Goal: Task Accomplishment & Management: Complete application form

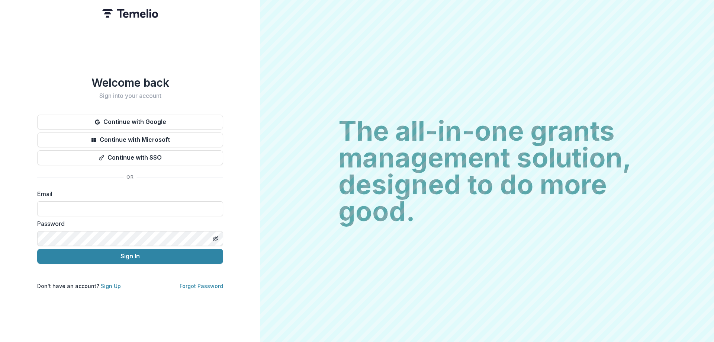
click at [86, 148] on form "Email Password Sign In" at bounding box center [130, 226] width 186 height 74
click at [89, 148] on input at bounding box center [130, 208] width 186 height 15
click at [88, 148] on input at bounding box center [130, 208] width 186 height 15
type input "**********"
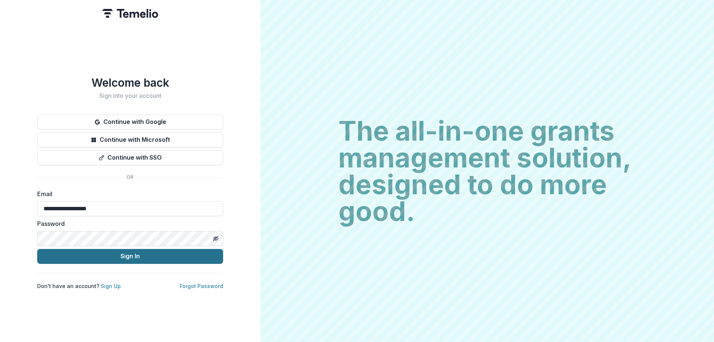
click at [99, 148] on button "Sign In" at bounding box center [130, 256] width 186 height 15
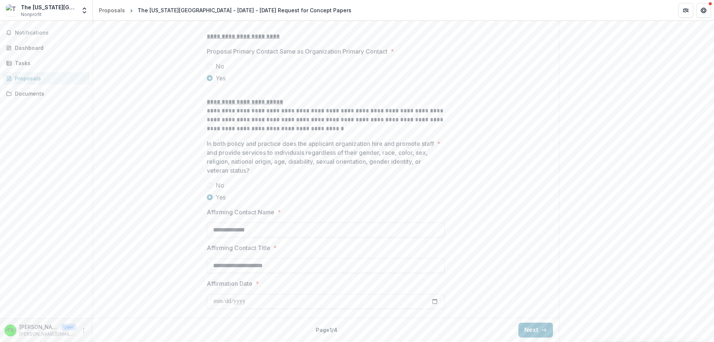
scroll to position [967, 0]
click at [541, 328] on icon "button" at bounding box center [544, 330] width 6 height 6
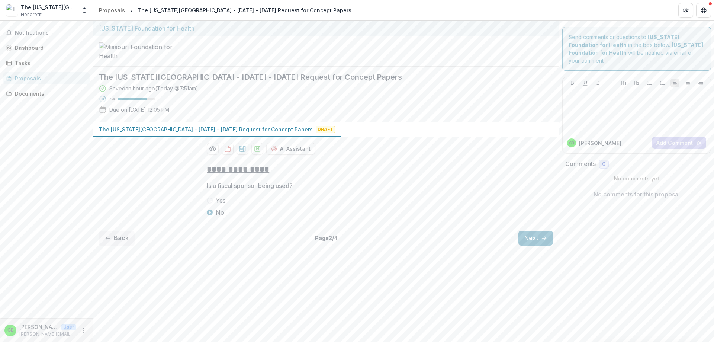
scroll to position [0, 0]
click at [530, 245] on button "Next" at bounding box center [535, 238] width 35 height 15
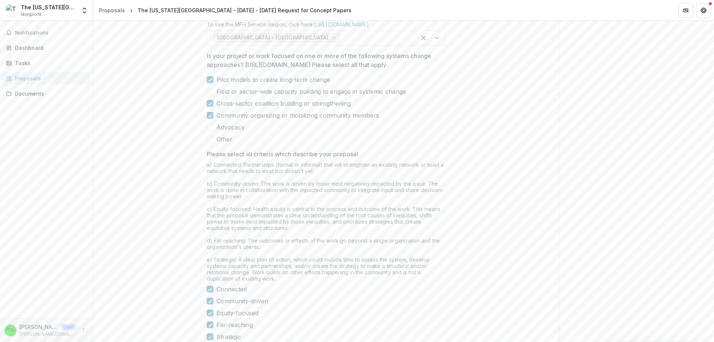
scroll to position [576, 0]
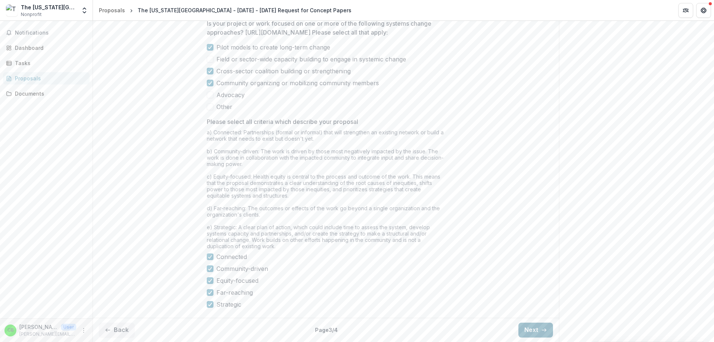
click at [541, 331] on icon "button" at bounding box center [544, 330] width 6 height 6
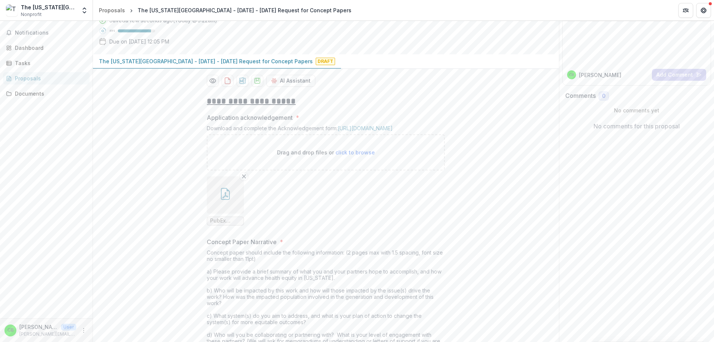
scroll to position [74, 0]
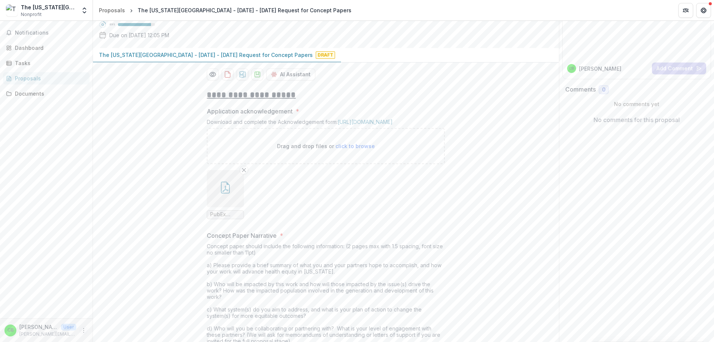
click at [83, 330] on icon "More" at bounding box center [84, 330] width 6 height 6
click at [82, 330] on icon "More" at bounding box center [84, 330] width 6 height 6
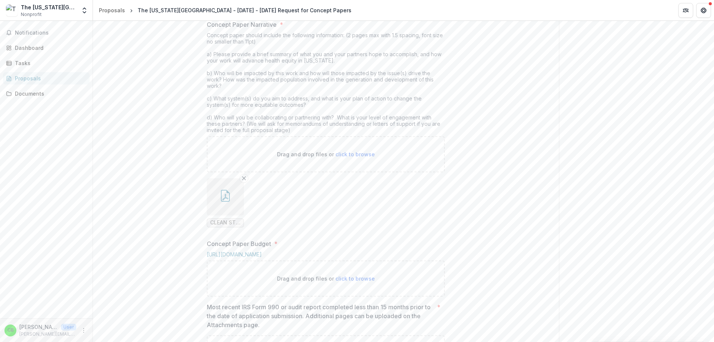
scroll to position [298, 0]
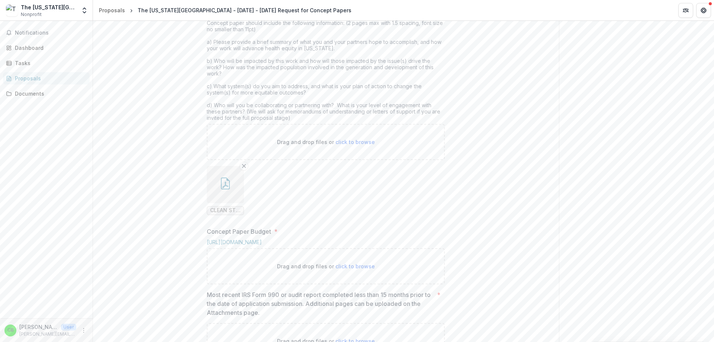
click at [226, 189] on icon "button" at bounding box center [225, 183] width 12 height 12
click at [226, 250] on div "Loading..." at bounding box center [357, 171] width 410 height 232
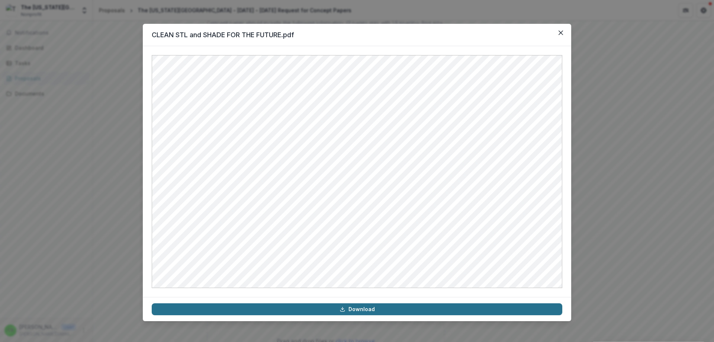
click at [360, 312] on link "Download" at bounding box center [357, 309] width 411 height 12
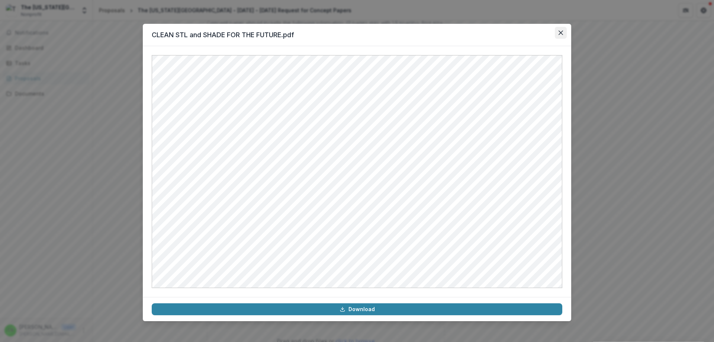
click at [560, 31] on icon "Close" at bounding box center [561, 32] width 4 height 4
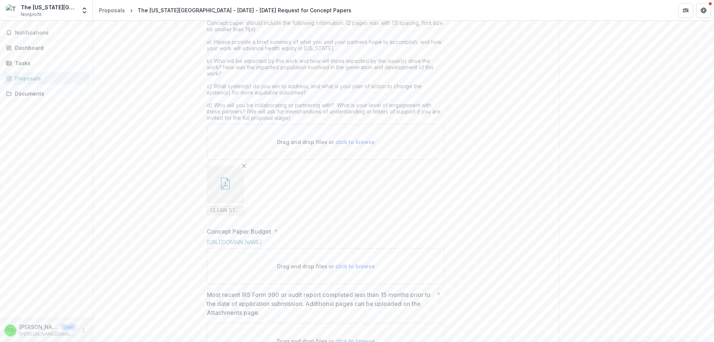
click at [554, 125] on div "**********" at bounding box center [326, 268] width 466 height 817
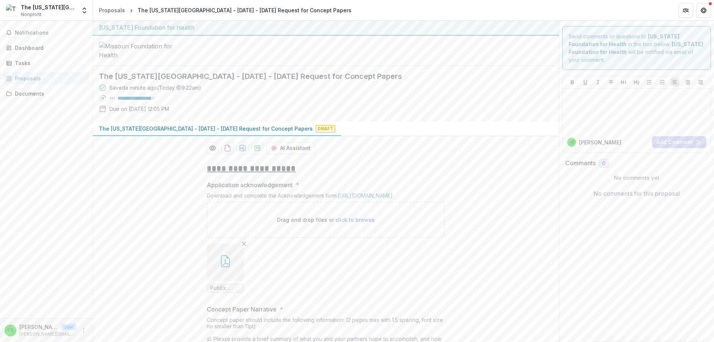
scroll to position [0, 0]
click at [316, 133] on span "Draft" at bounding box center [325, 129] width 19 height 7
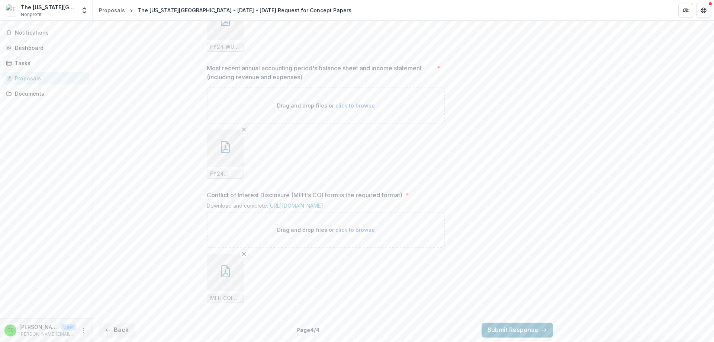
scroll to position [729, 0]
click at [116, 330] on button "Back" at bounding box center [117, 329] width 36 height 15
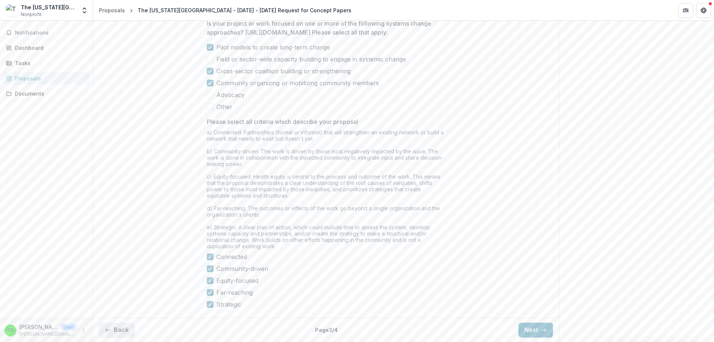
scroll to position [576, 0]
click at [117, 330] on button "Back" at bounding box center [117, 329] width 36 height 15
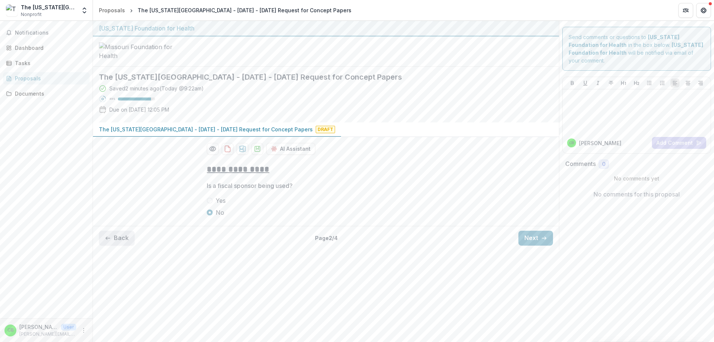
scroll to position [0, 0]
click at [549, 245] on button "Next" at bounding box center [535, 238] width 35 height 15
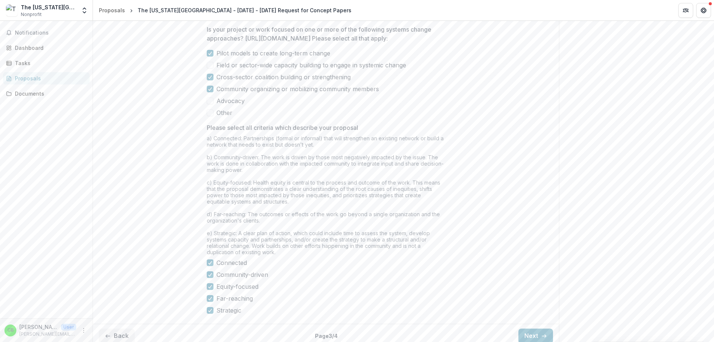
scroll to position [558, 0]
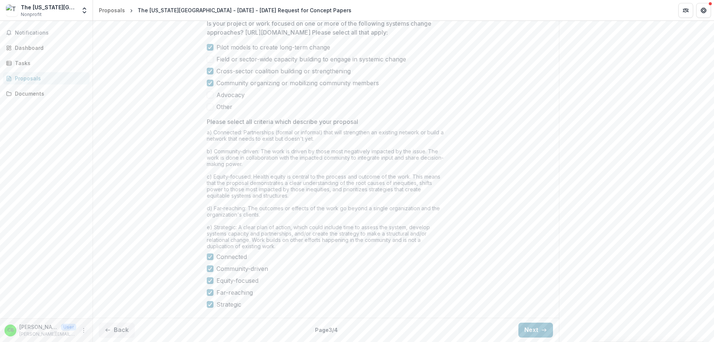
click at [85, 332] on icon "More" at bounding box center [84, 330] width 6 height 6
click at [113, 324] on button "Logout" at bounding box center [133, 327] width 80 height 12
